Goal: Book appointment/travel/reservation

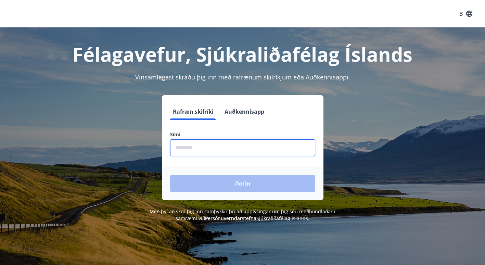
click at [221, 145] on input "phone" at bounding box center [242, 147] width 145 height 17
type input "********"
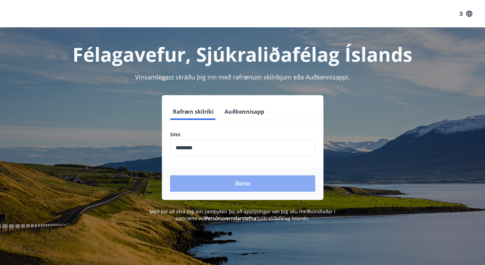
click at [217, 184] on button "Логін" at bounding box center [242, 183] width 145 height 16
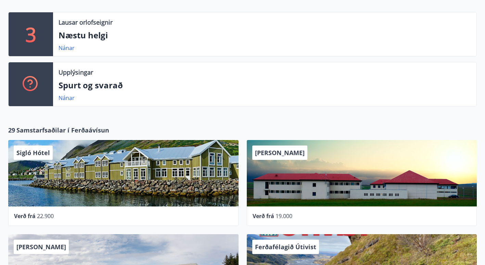
scroll to position [103, 0]
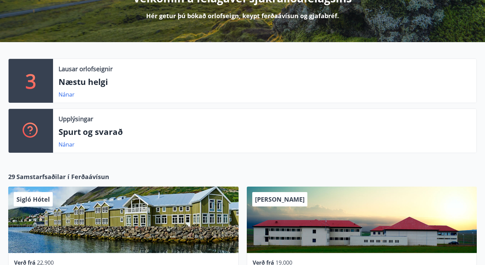
click at [32, 80] on p "3" at bounding box center [30, 81] width 11 height 26
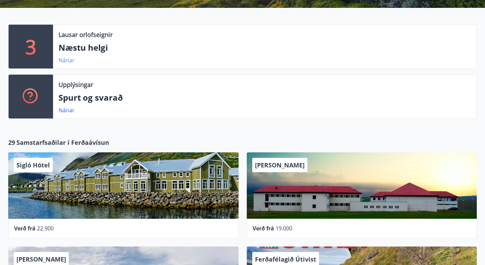
click at [67, 61] on link "Nánar" at bounding box center [67, 60] width 16 height 8
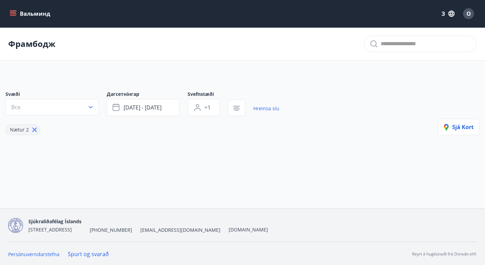
type input "*"
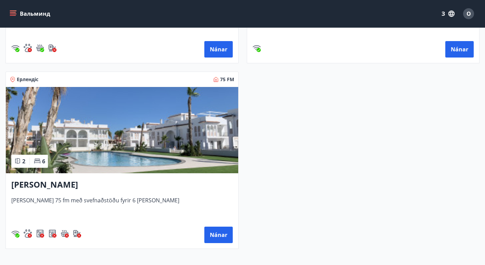
scroll to position [308, 0]
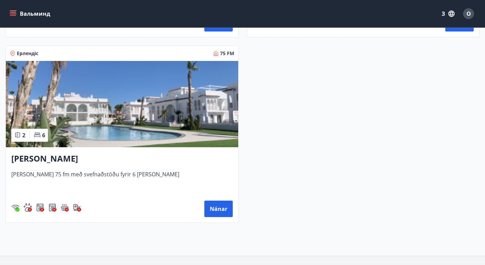
click at [52, 158] on h3 "[PERSON_NAME]" at bounding box center [121, 159] width 221 height 12
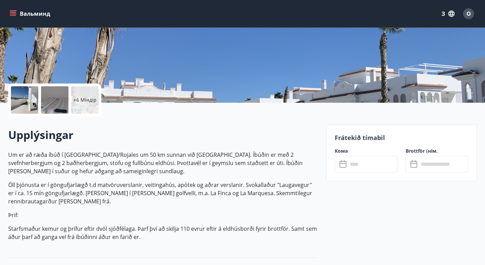
scroll to position [137, 0]
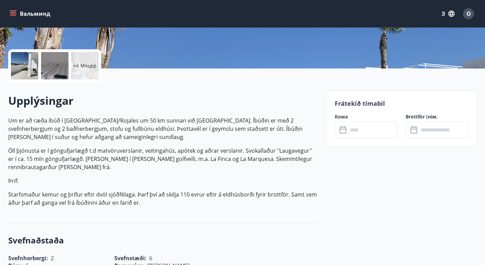
click at [358, 125] on input "text" at bounding box center [373, 130] width 50 height 17
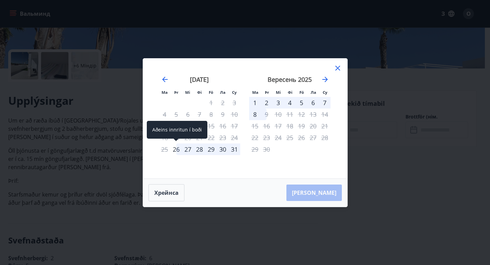
click at [176, 149] on div "26" at bounding box center [176, 149] width 12 height 12
click at [326, 101] on div "7" at bounding box center [325, 103] width 12 height 12
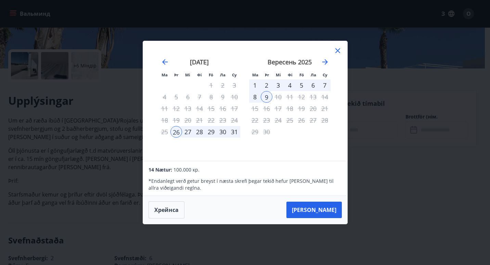
click at [337, 49] on icon at bounding box center [338, 51] width 8 height 8
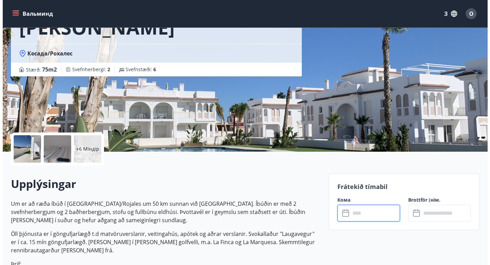
scroll to position [103, 0]
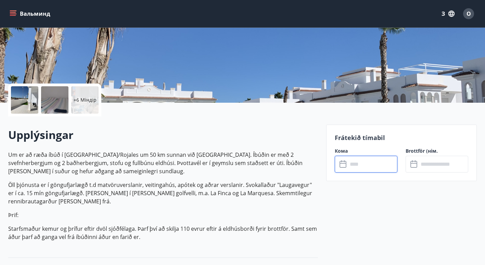
click at [30, 100] on div at bounding box center [24, 99] width 27 height 27
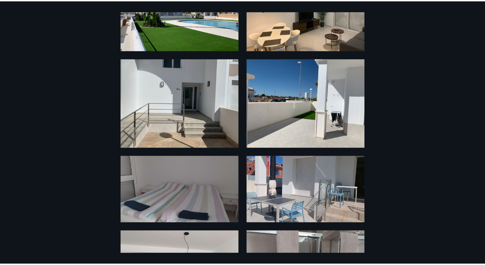
scroll to position [0, 0]
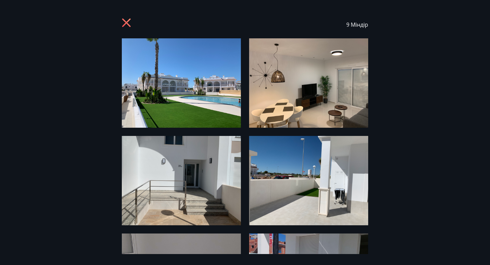
click at [128, 23] on icon at bounding box center [127, 23] width 11 height 11
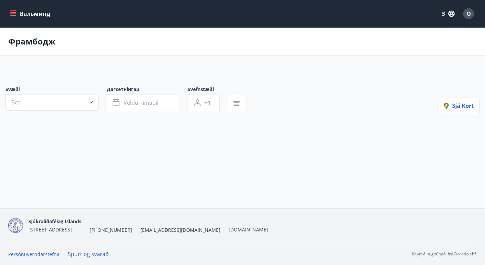
type input "*"
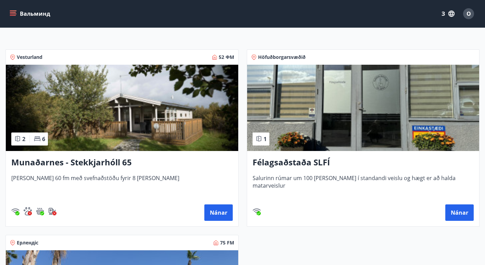
scroll to position [82, 0]
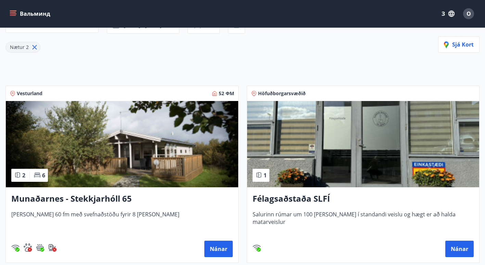
click at [115, 158] on img at bounding box center [122, 144] width 232 height 86
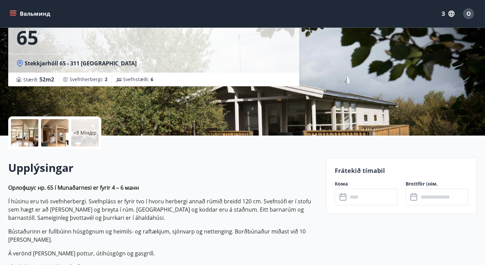
scroll to position [103, 0]
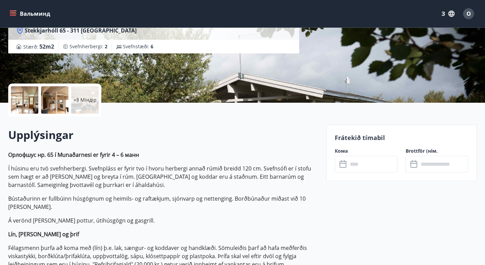
click at [359, 166] on input "text" at bounding box center [373, 164] width 50 height 17
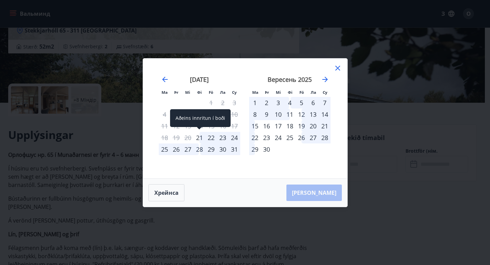
click at [199, 138] on div "21" at bounding box center [200, 138] width 12 height 12
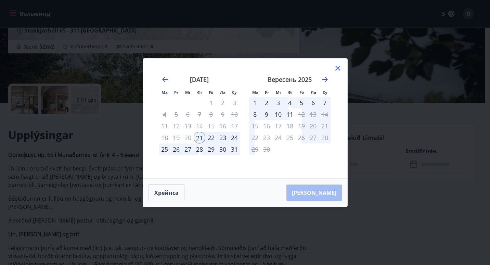
click at [235, 136] on div "24" at bounding box center [235, 138] width 12 height 12
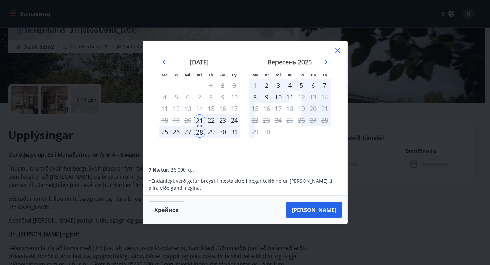
click at [336, 47] on icon at bounding box center [338, 51] width 8 height 8
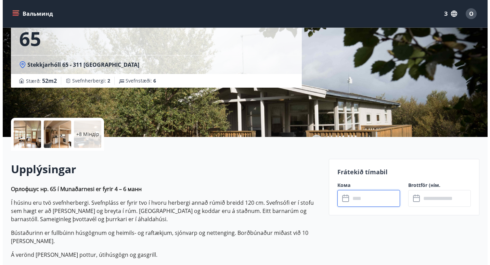
scroll to position [0, 0]
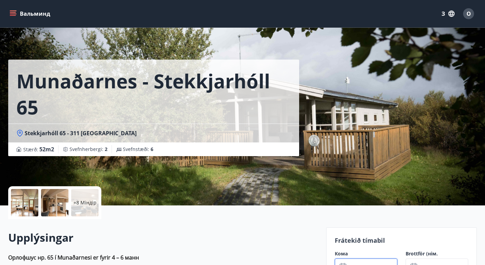
click at [398, 122] on div "Munaðarnes - Stekkjarhóll 65 [GEOGRAPHIC_DATA] 65 - 311 [GEOGRAPHIC_DATA] : 52 …" at bounding box center [242, 102] width 469 height 205
click at [23, 208] on div at bounding box center [24, 202] width 27 height 27
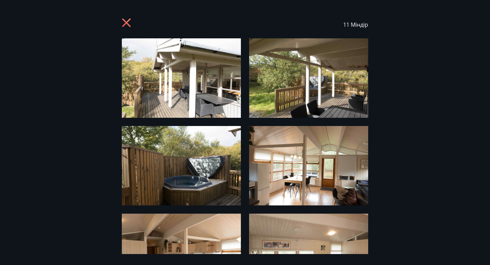
drag, startPoint x: 128, startPoint y: 22, endPoint x: 136, endPoint y: 33, distance: 13.4
click at [128, 22] on icon at bounding box center [127, 23] width 11 height 11
